Goal: Task Accomplishment & Management: Complete application form

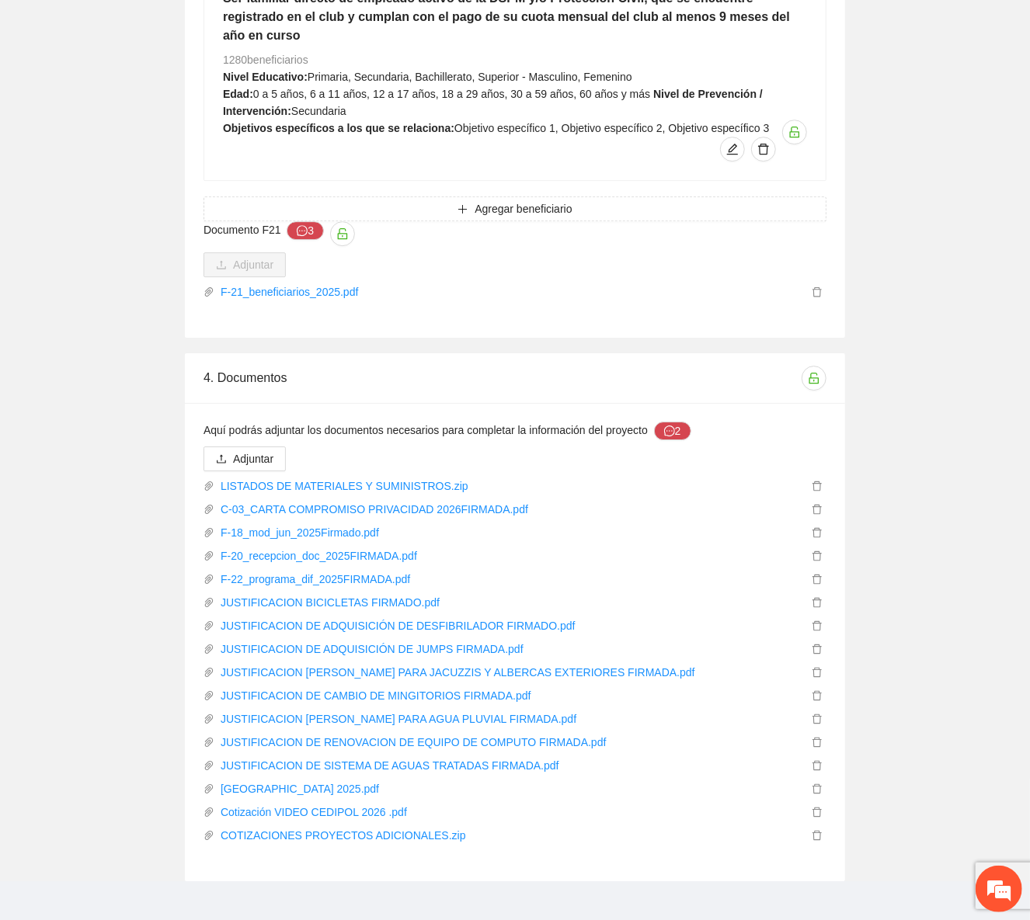
click at [648, 422] on span "Aquí podrás adjuntar los documentos necesarios para completar la información de…" at bounding box center [447, 431] width 488 height 19
click at [654, 422] on button "2" at bounding box center [672, 431] width 37 height 19
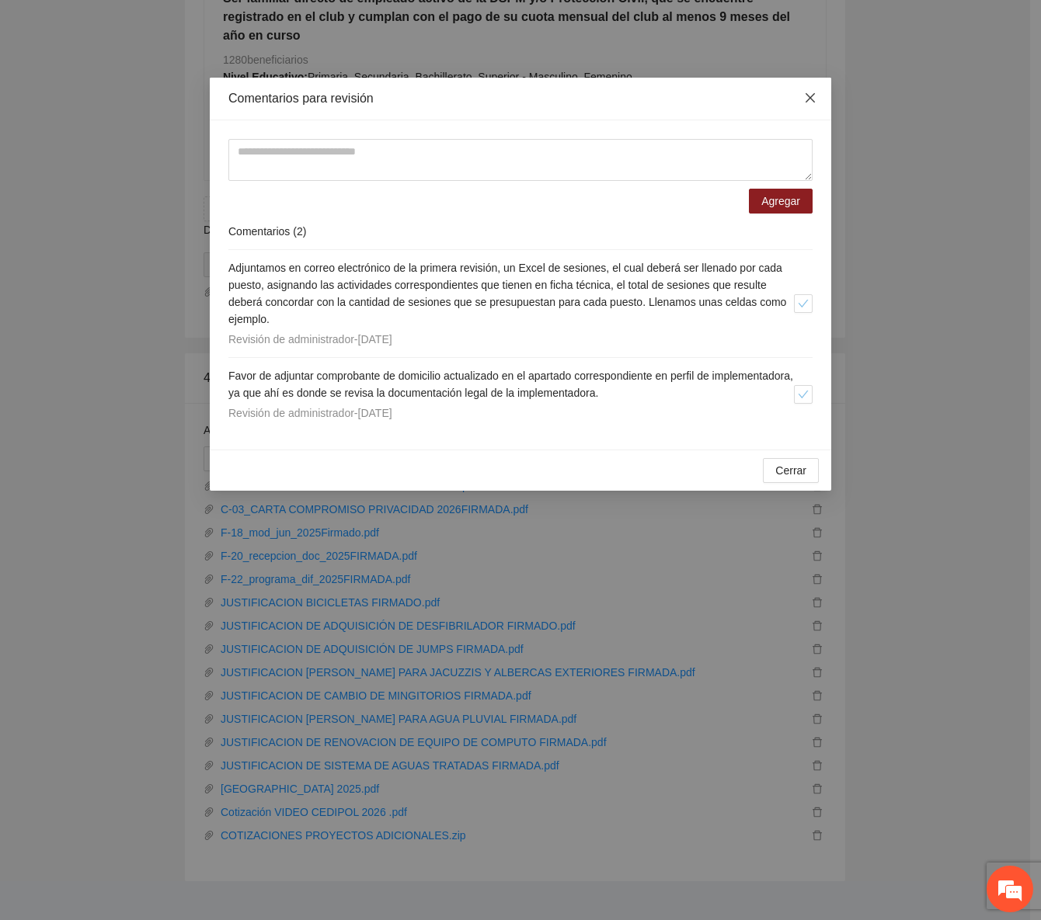
click at [802, 101] on span "Close" at bounding box center [810, 99] width 42 height 42
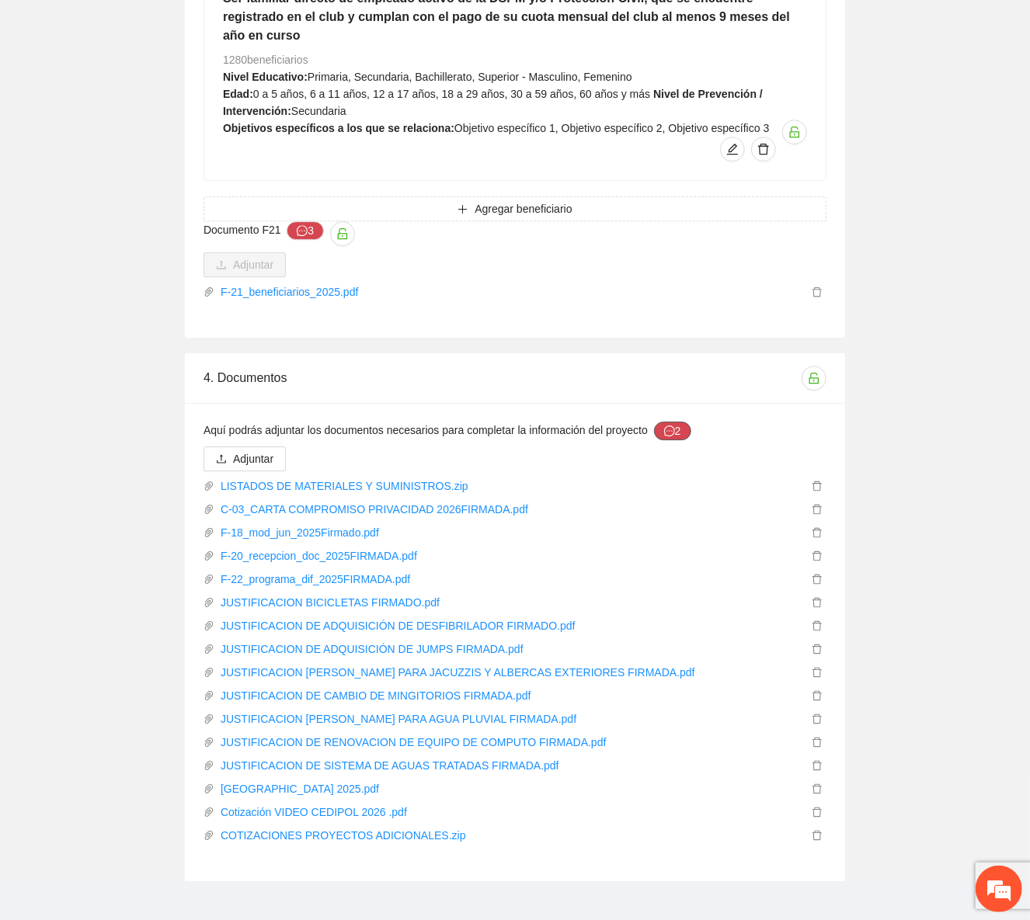
click at [677, 422] on button "2" at bounding box center [672, 431] width 37 height 19
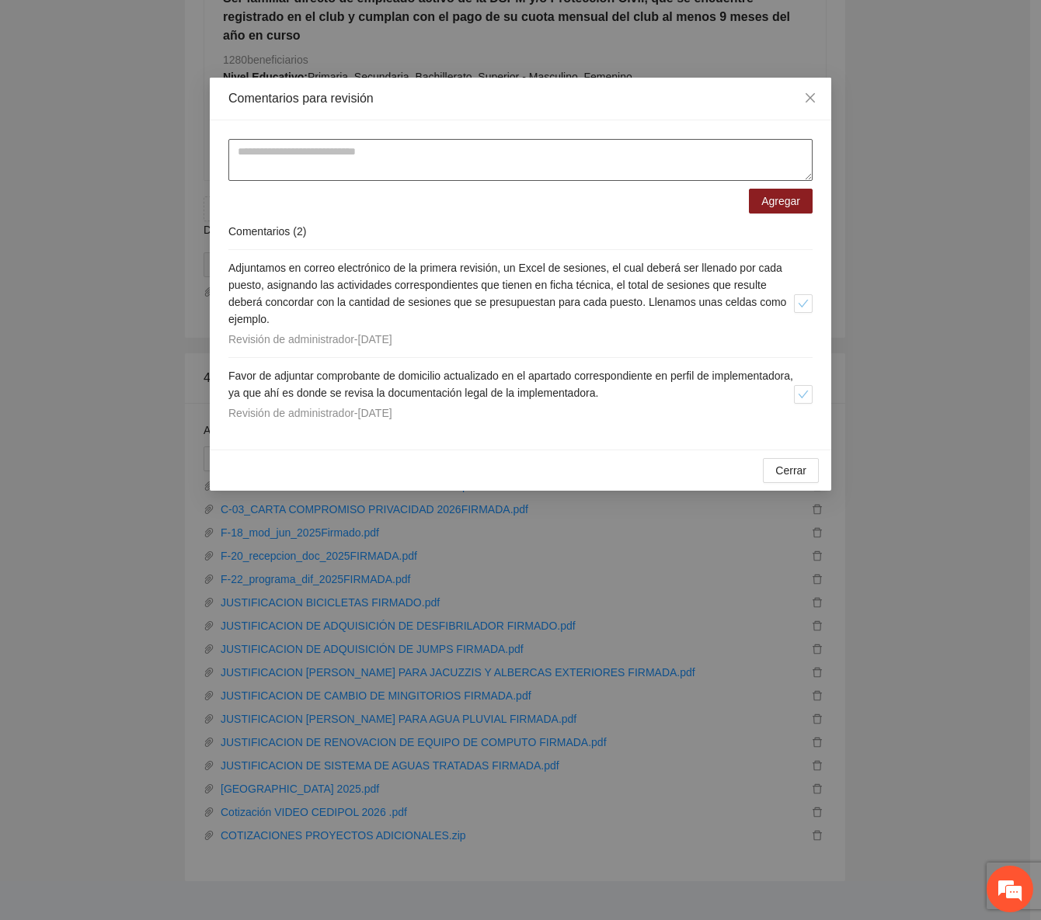
click at [366, 172] on textarea at bounding box center [520, 160] width 584 height 42
click at [405, 151] on textarea "**********" at bounding box center [520, 160] width 584 height 42
type textarea "**********"
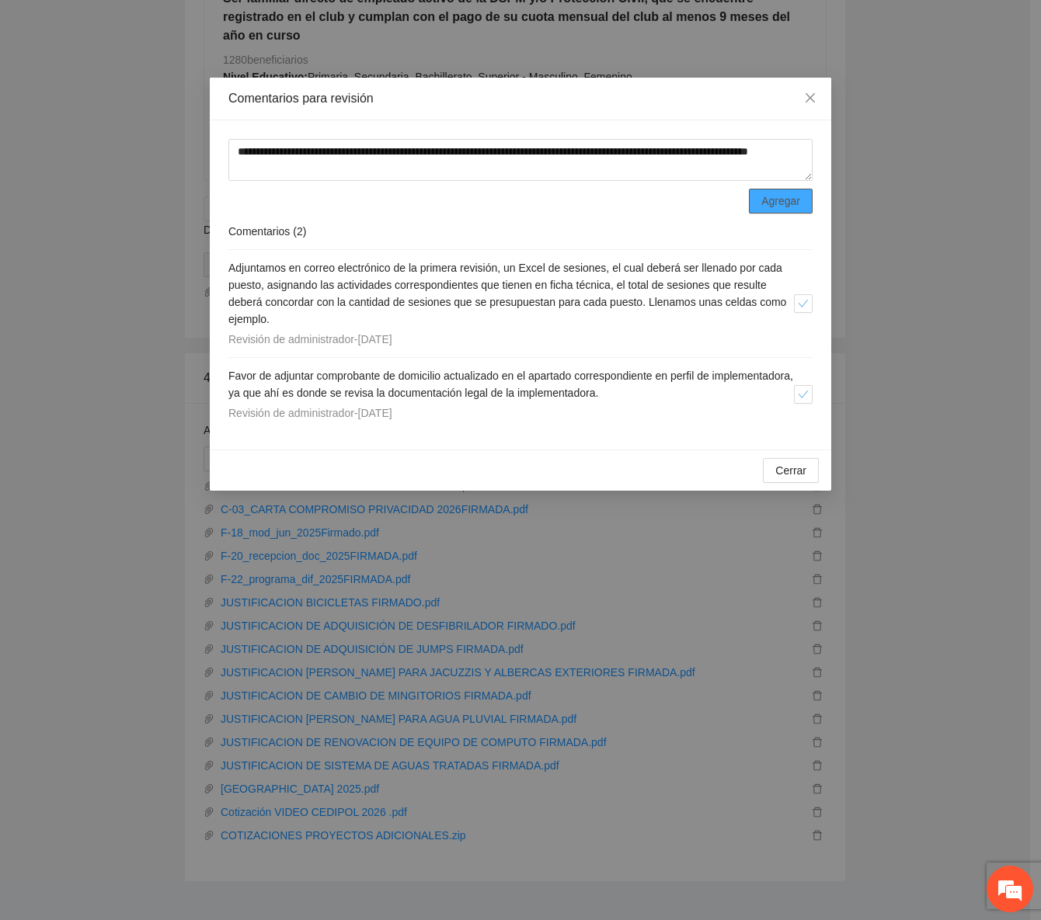
click at [794, 198] on span "Agregar" at bounding box center [780, 201] width 39 height 17
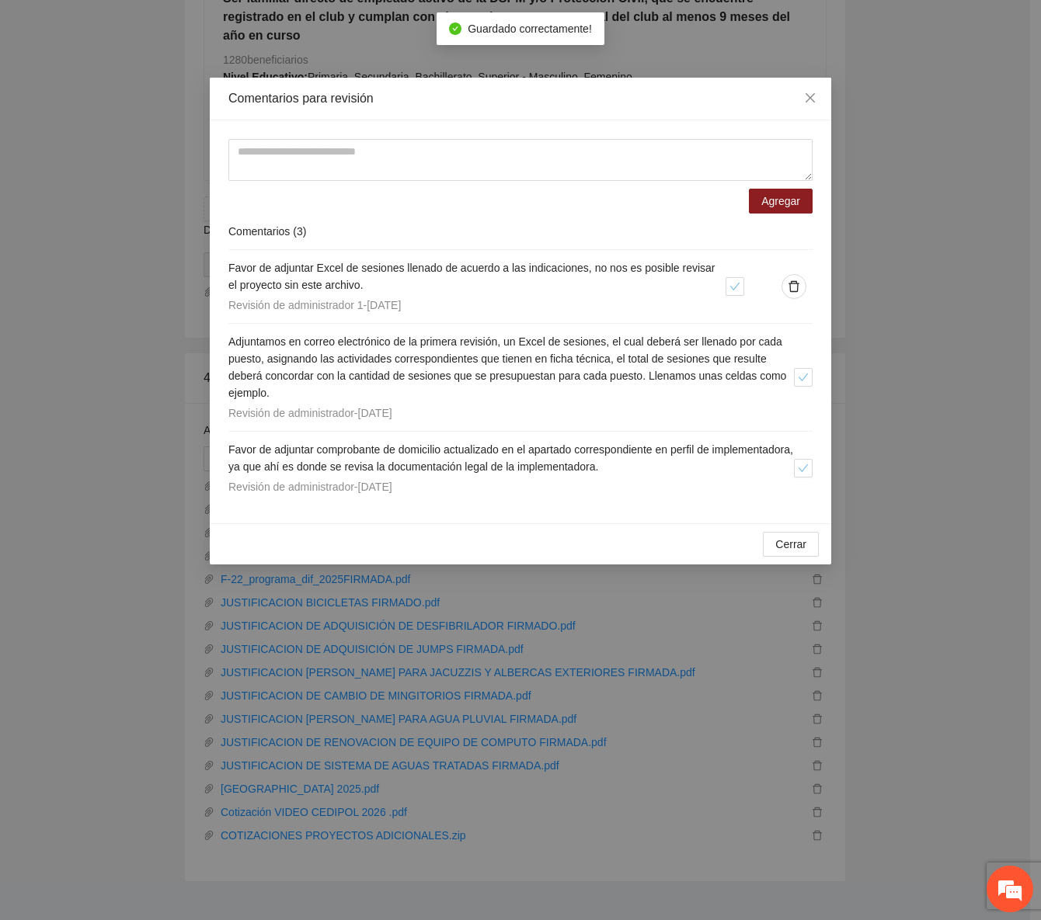
click at [821, 65] on div "Comentarios para revisión Agregar Comentarios ( 3 ) Favor de adjuntar Excel de …" at bounding box center [520, 460] width 1041 height 920
click at [812, 90] on span "Close" at bounding box center [810, 99] width 42 height 42
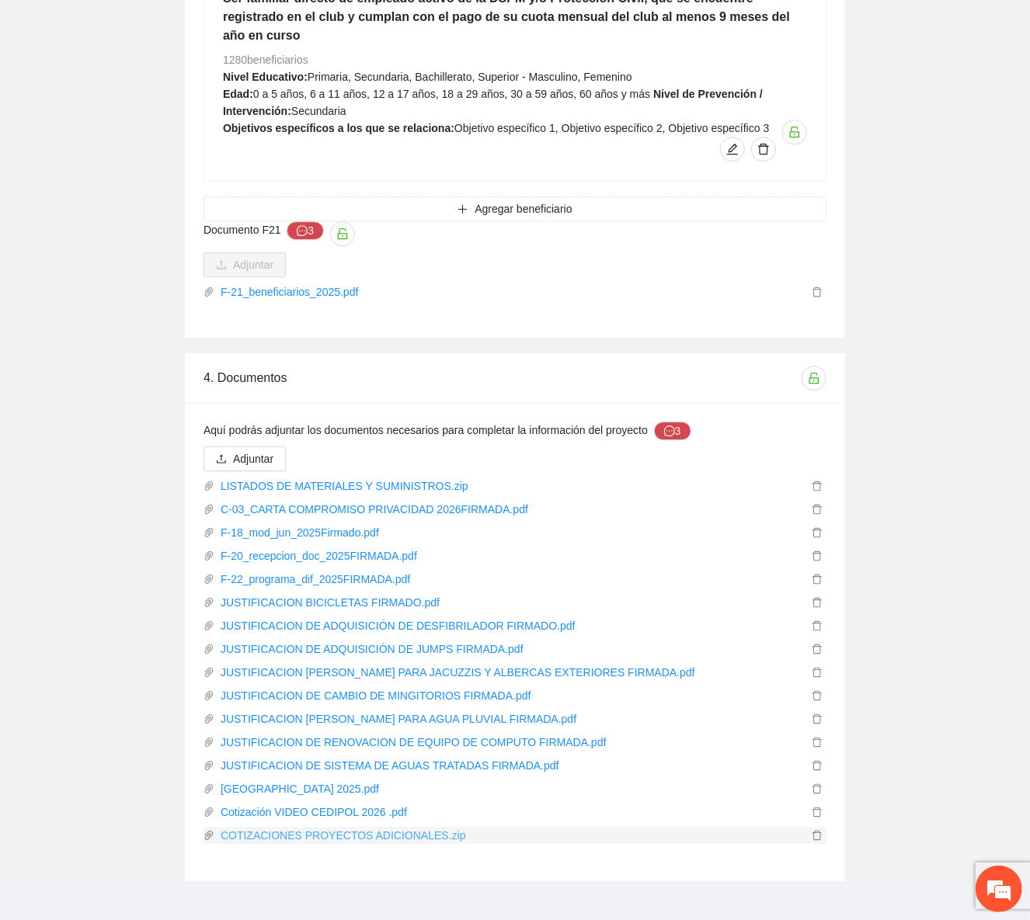
click at [287, 827] on link "COTIZACIONES PROYECTOS ADICIONALES.zip" at bounding box center [510, 835] width 593 height 17
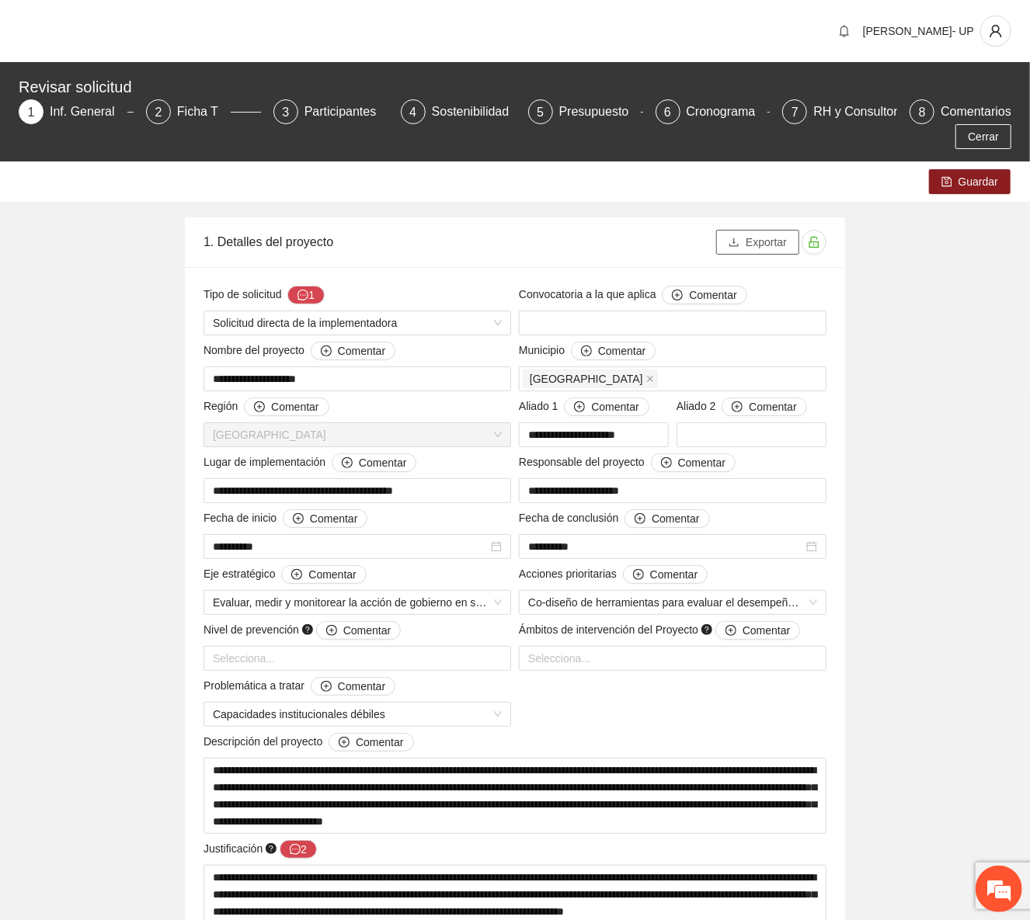
click at [777, 249] on span "Exportar" at bounding box center [766, 242] width 41 height 17
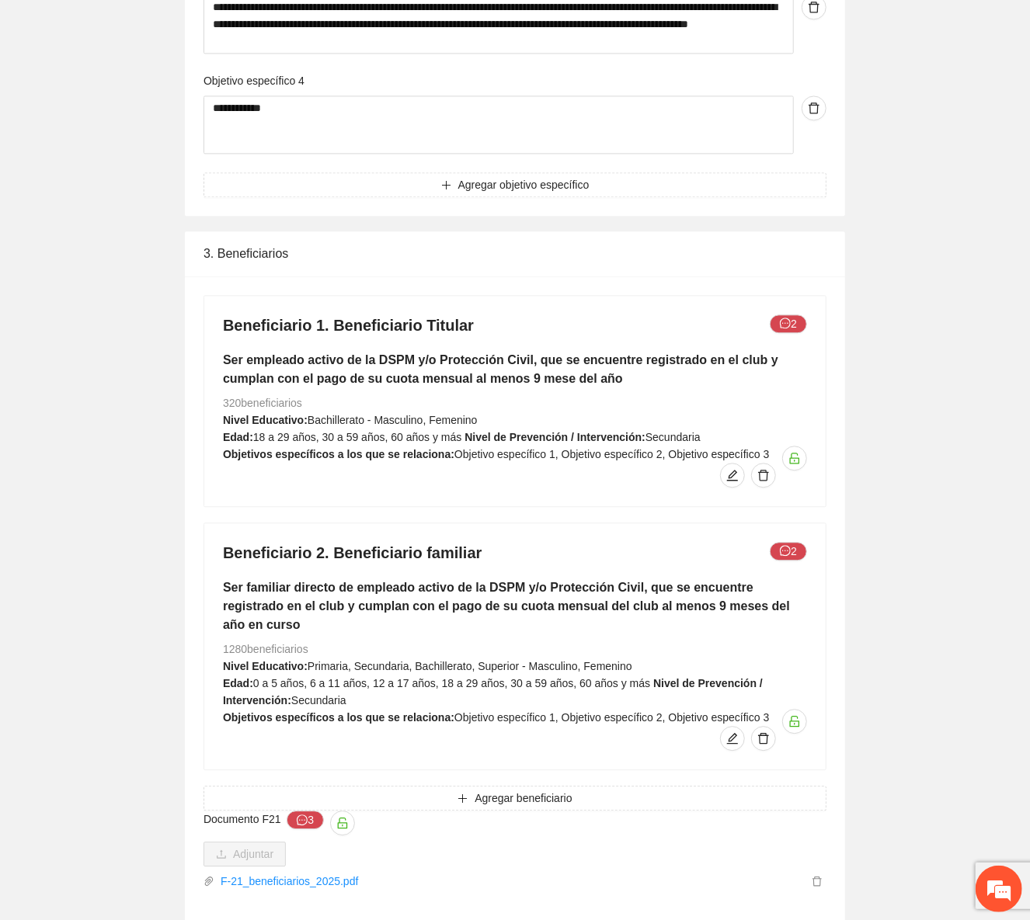
scroll to position [2181, 0]
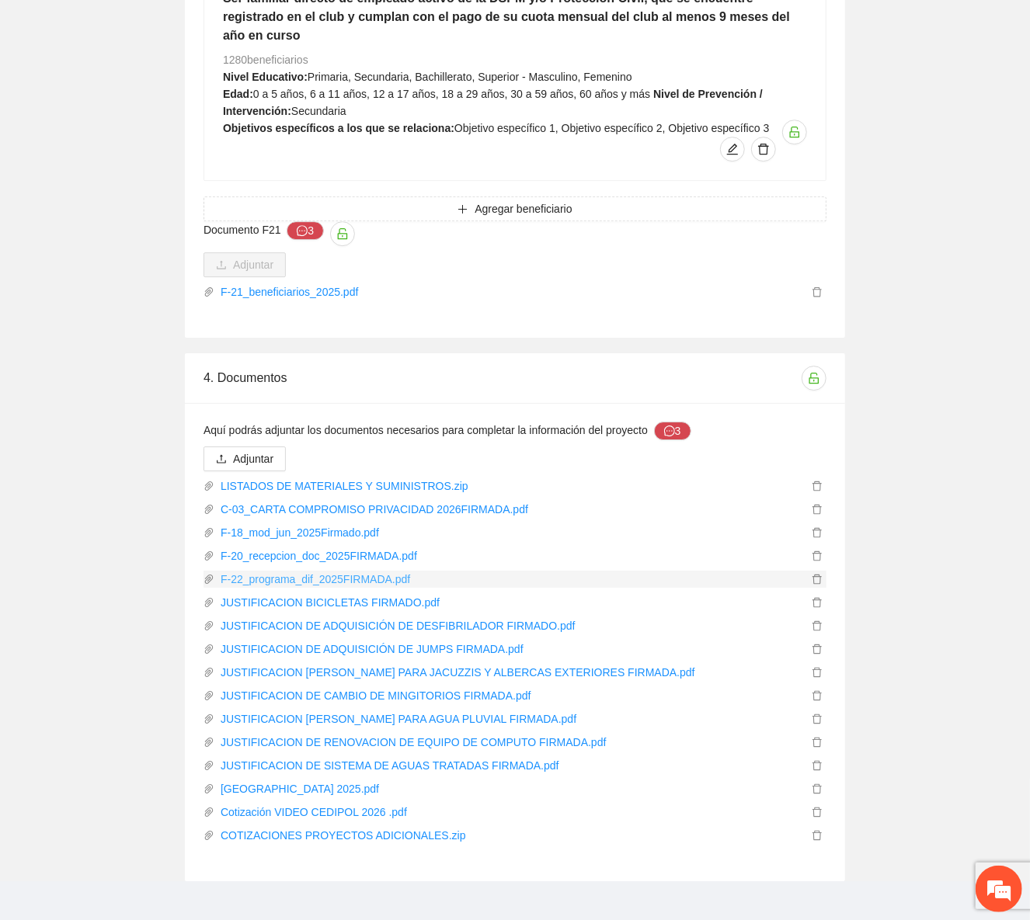
click at [313, 571] on link "F-22_programa_dif_2025FIRMADA.pdf" at bounding box center [510, 579] width 593 height 17
click at [252, 501] on link "C-03_CARTA COMPROMISO PRIVACIDAD 2026FIRMADA.pdf" at bounding box center [510, 509] width 593 height 17
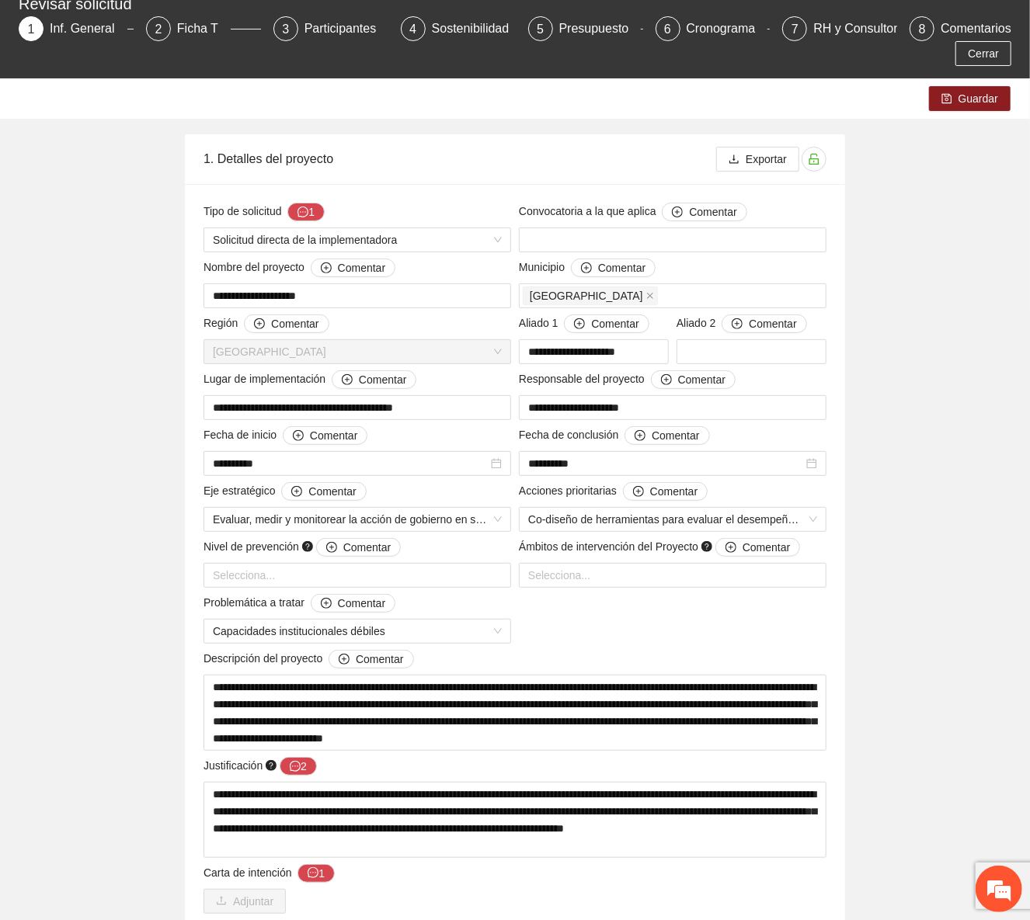
scroll to position [0, 0]
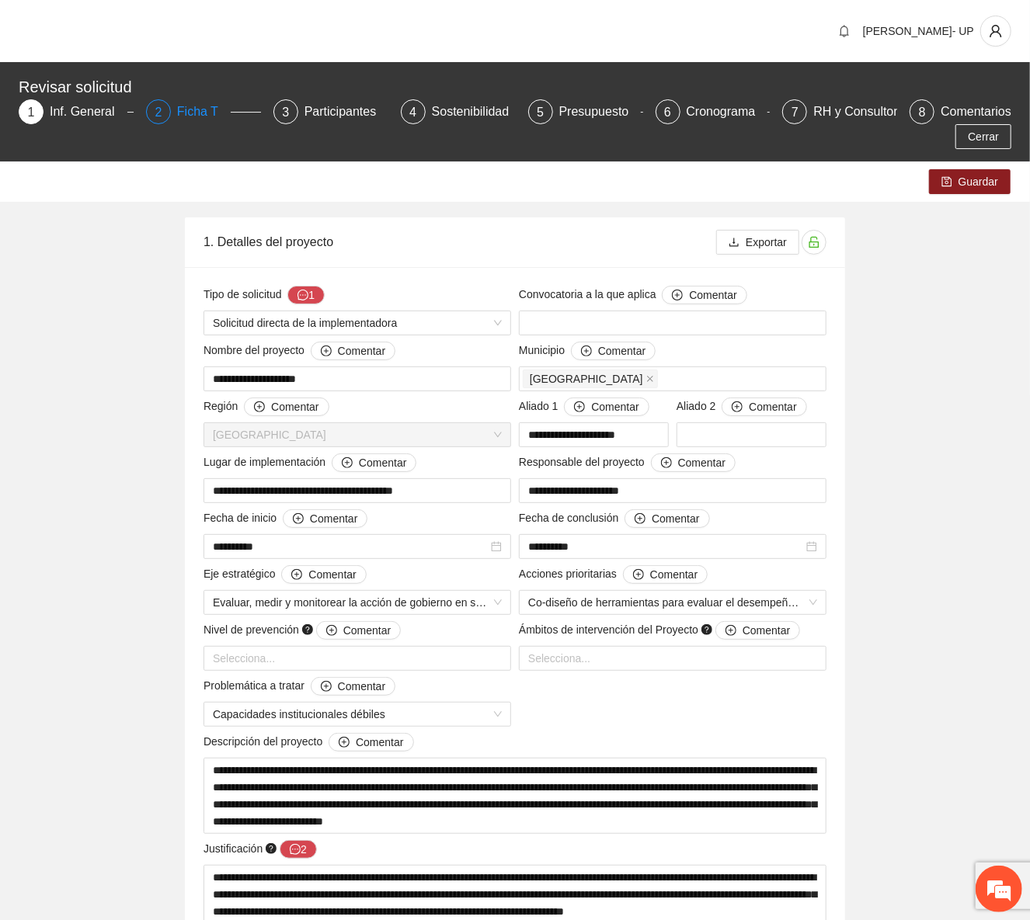
click at [182, 110] on div "Ficha T" at bounding box center [204, 111] width 54 height 25
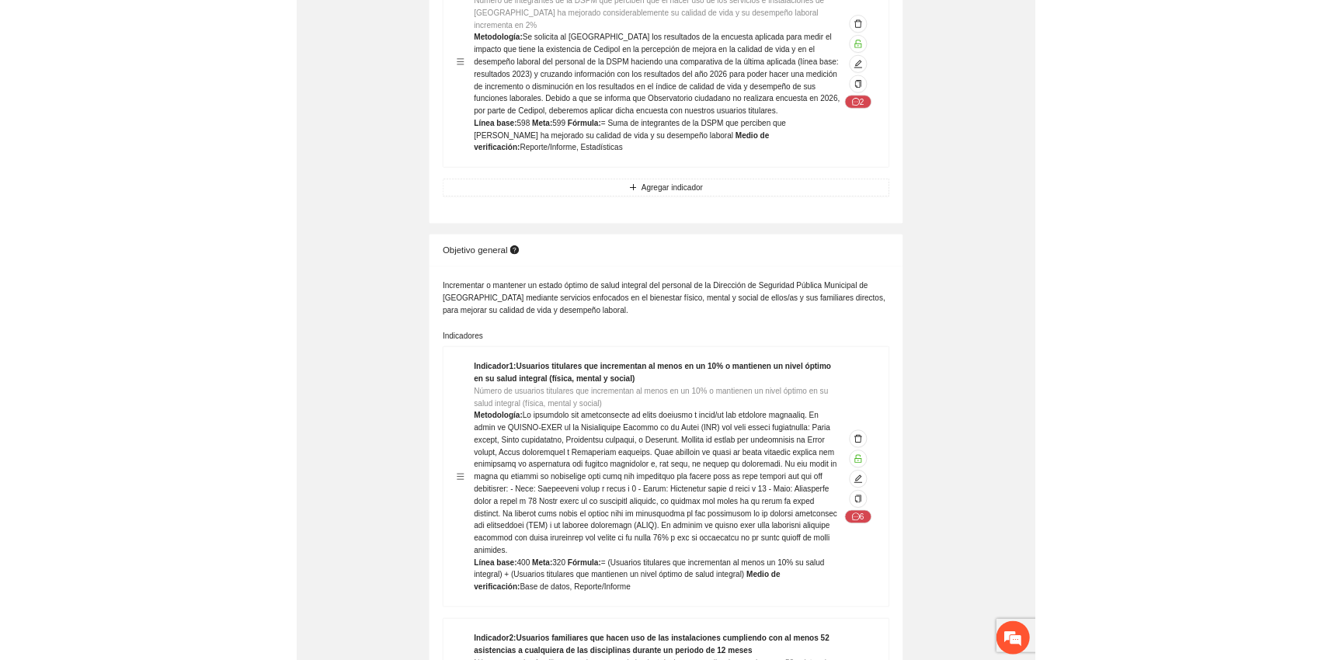
scroll to position [70, 0]
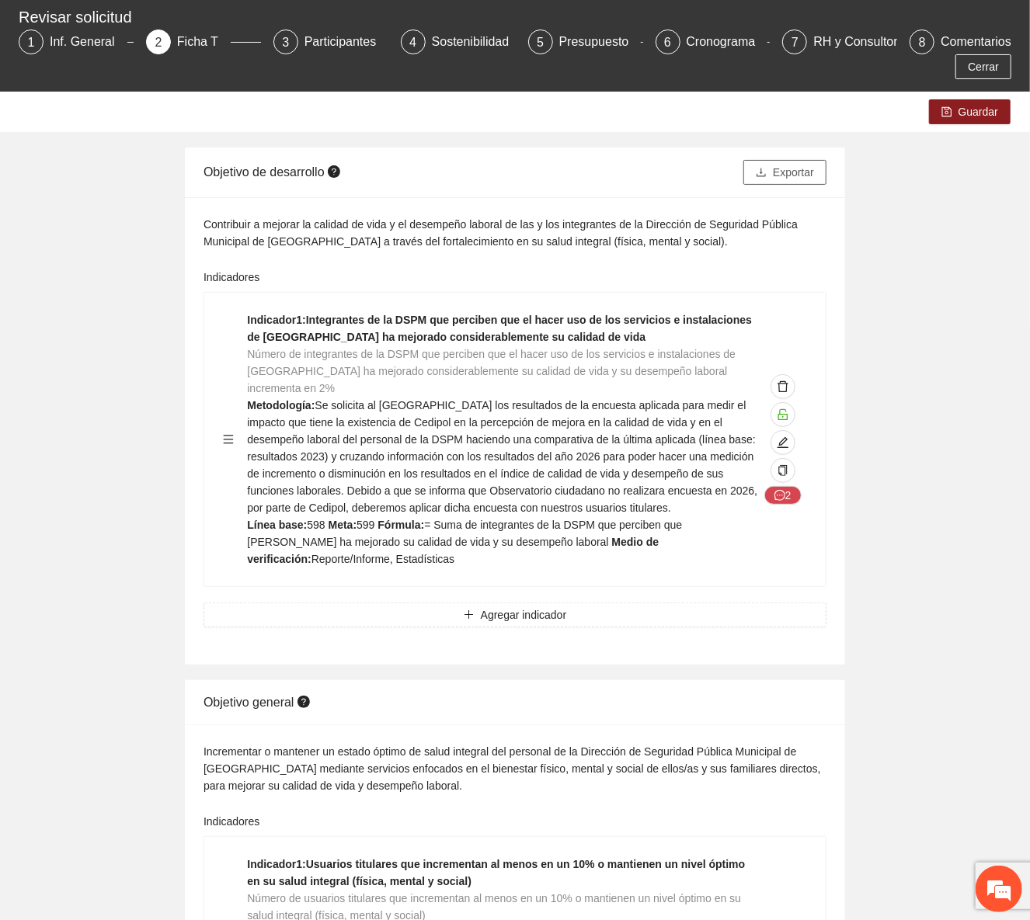
click at [770, 178] on button "Exportar" at bounding box center [784, 172] width 83 height 25
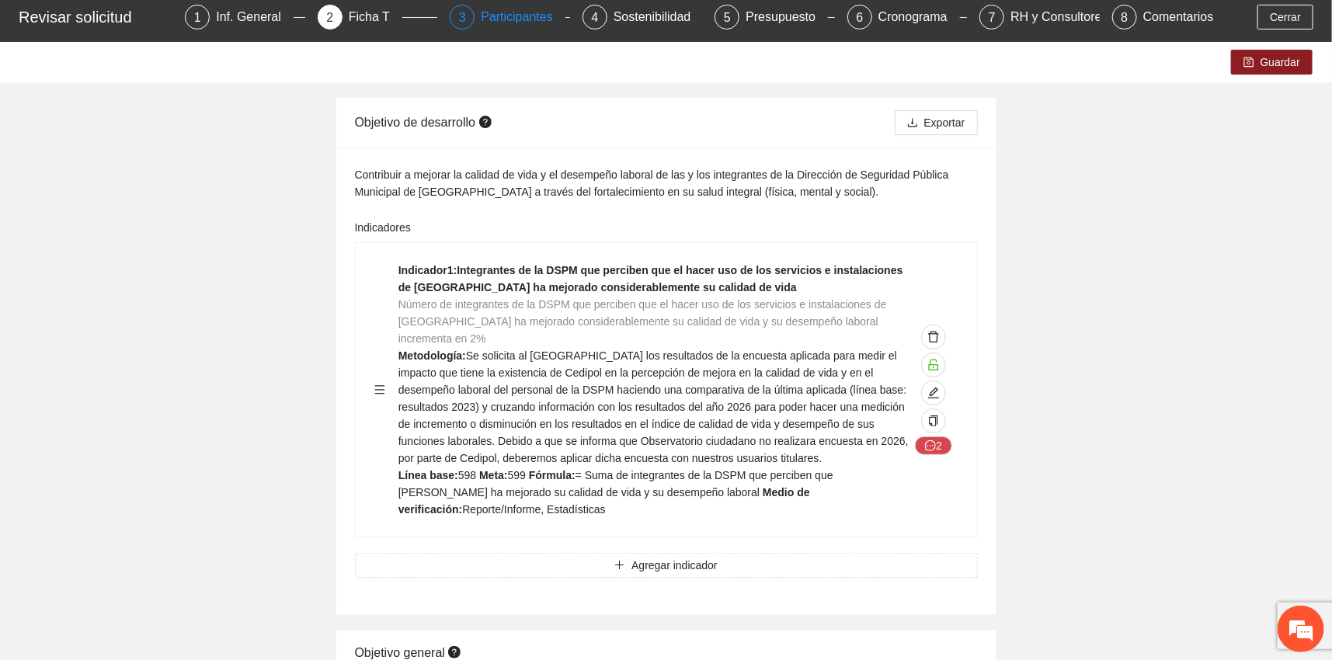
click at [497, 14] on div "Participantes" at bounding box center [523, 17] width 85 height 25
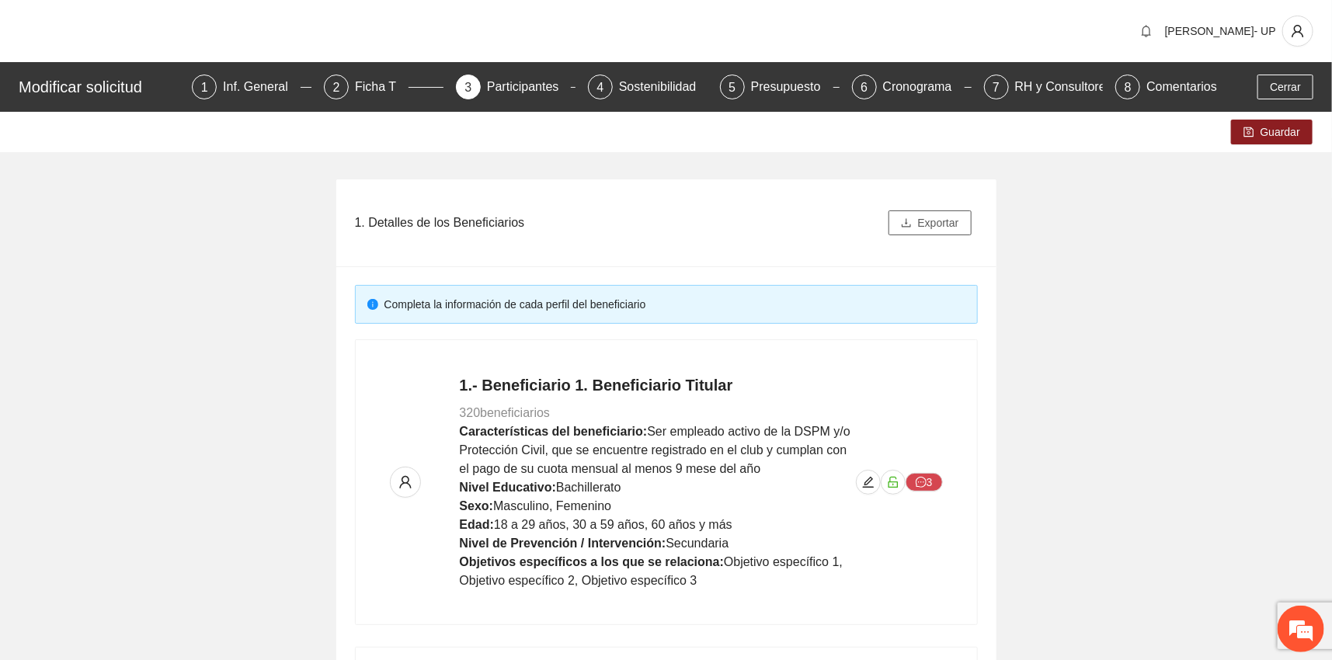
click at [915, 221] on button "Exportar" at bounding box center [929, 222] width 83 height 25
click at [766, 82] on div "Presupuesto" at bounding box center [792, 87] width 82 height 25
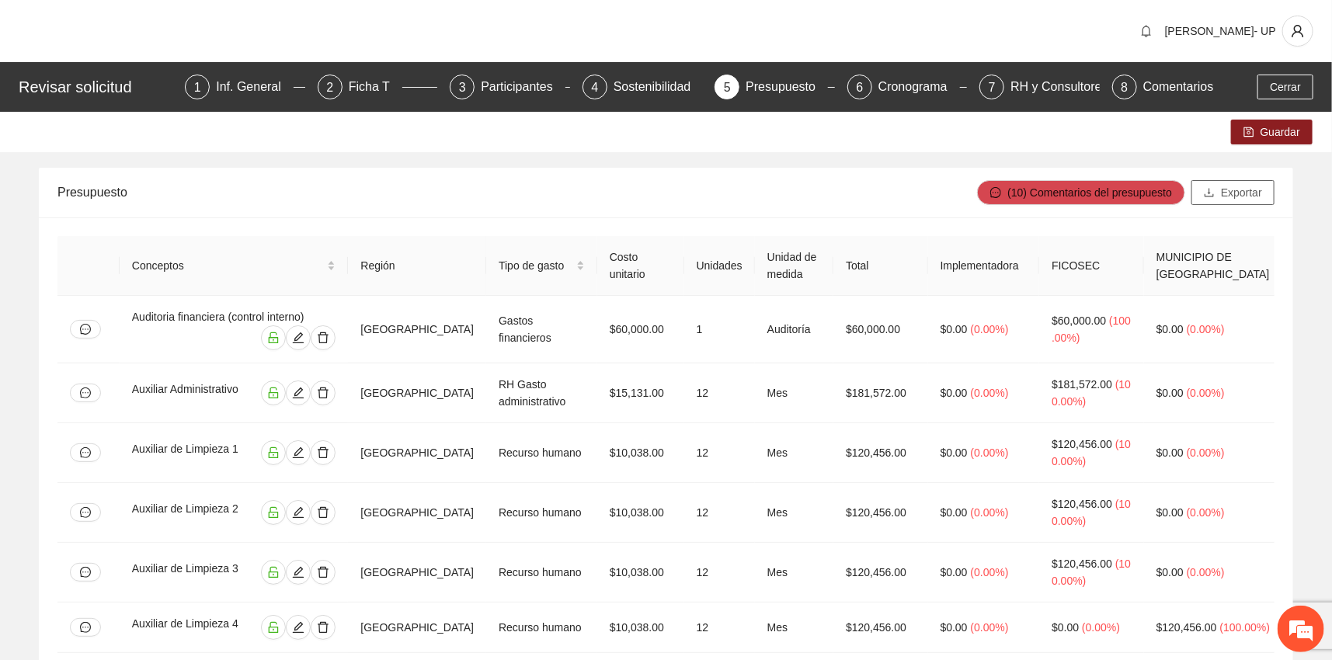
click at [1029, 201] on button "Exportar" at bounding box center [1232, 192] width 83 height 25
click at [1029, 184] on span "(10) Comentarios del presupuesto" at bounding box center [1089, 192] width 165 height 17
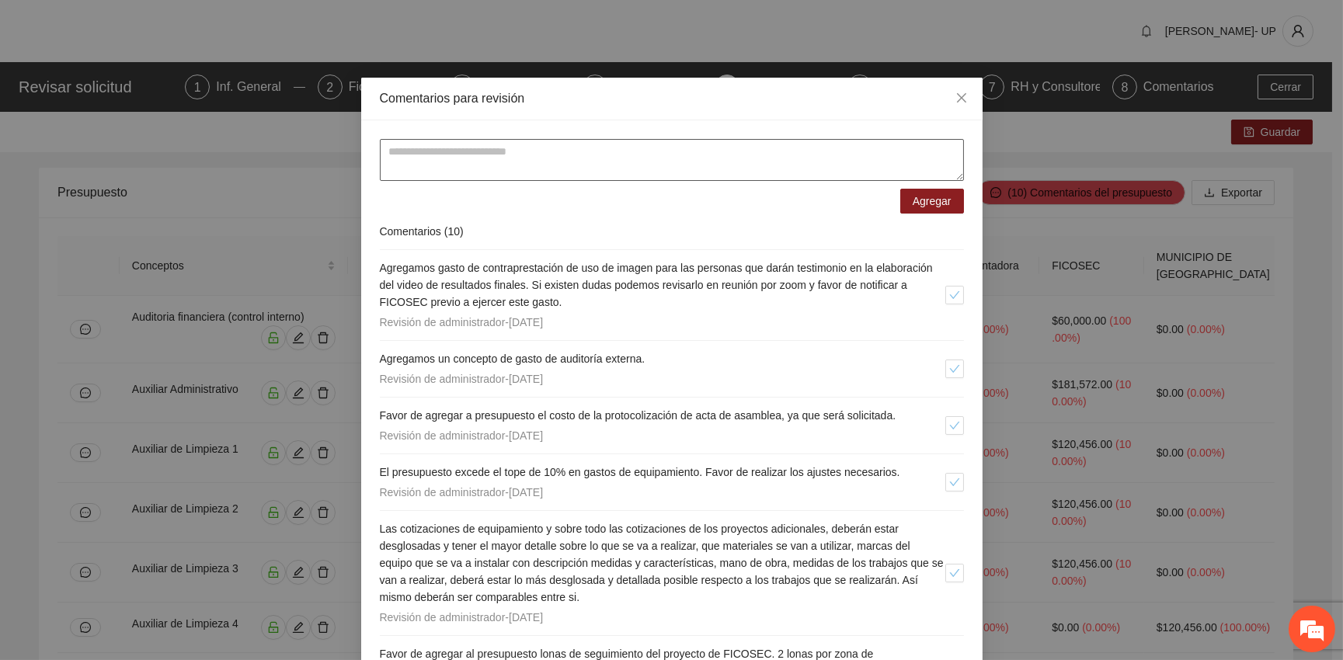
click at [745, 172] on textarea at bounding box center [672, 160] width 584 height 42
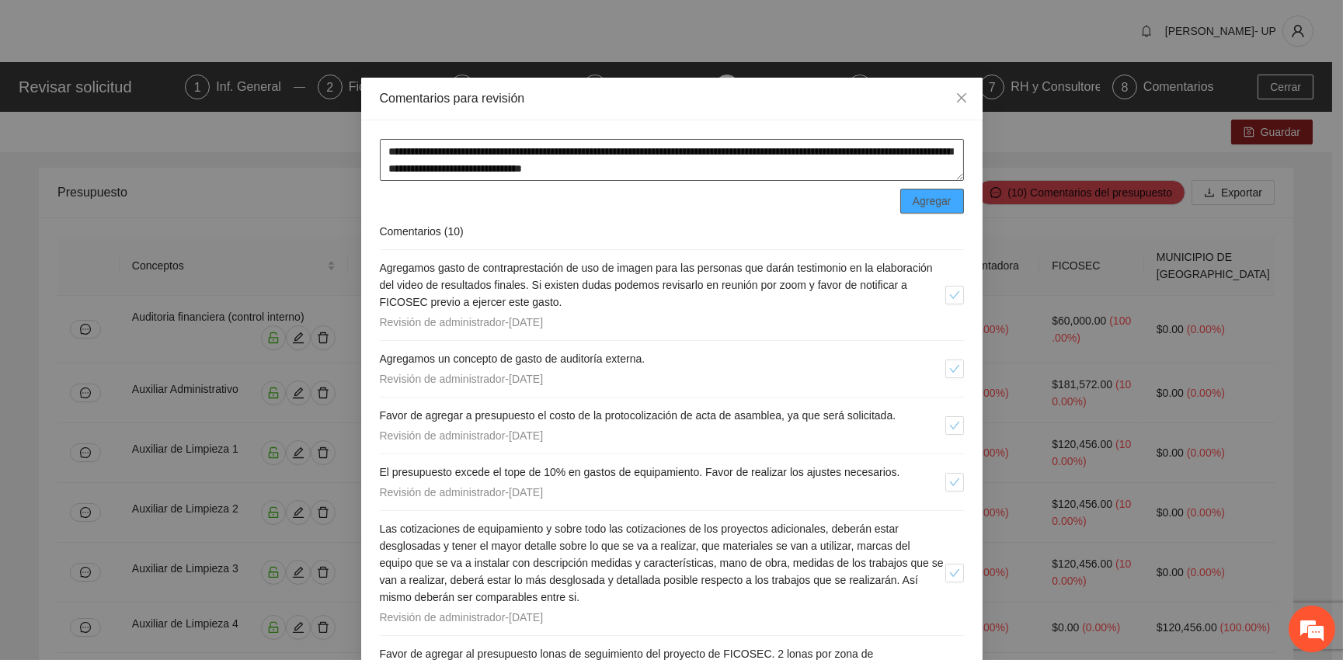
type textarea "**********"
click at [922, 193] on span "Agregar" at bounding box center [931, 201] width 39 height 17
